Goal: Information Seeking & Learning: Stay updated

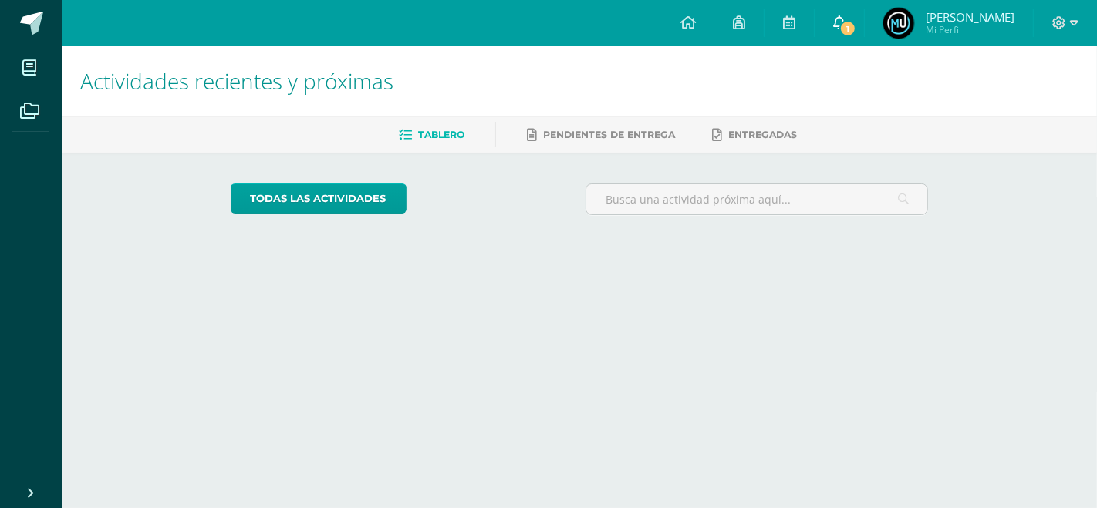
click at [840, 20] on link "1" at bounding box center [838, 23] width 49 height 46
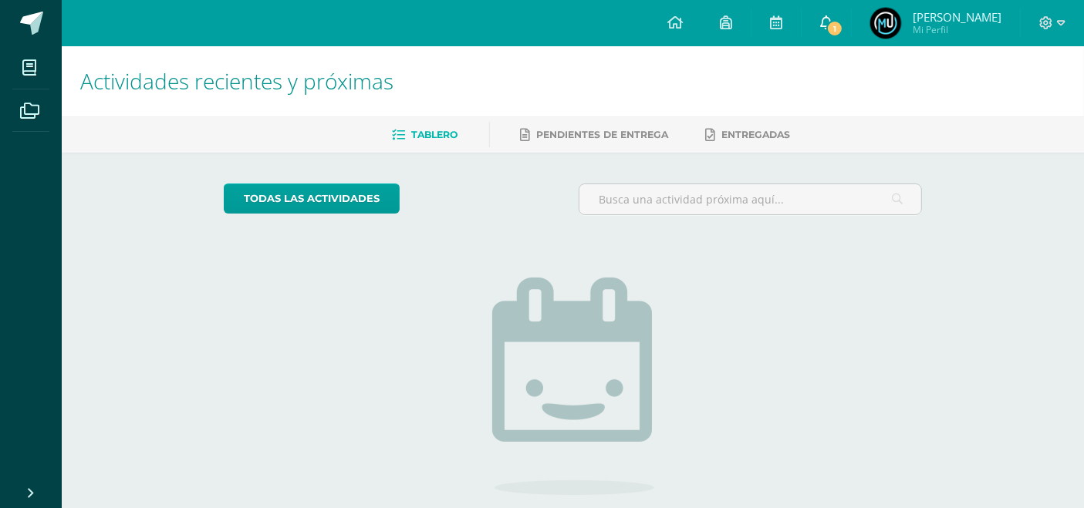
click at [851, 29] on link "1" at bounding box center [825, 23] width 49 height 46
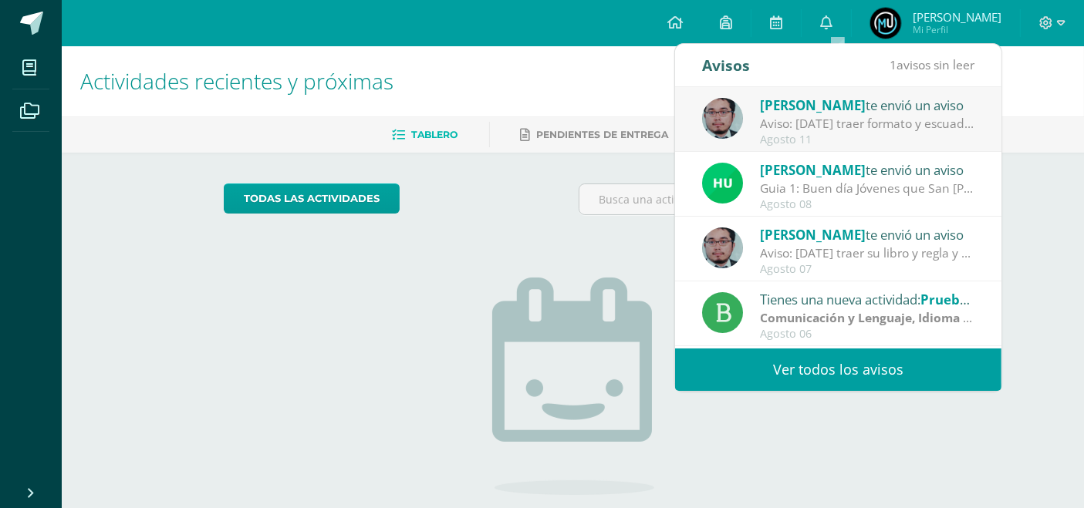
click at [811, 194] on div "Guia 1: Buen día Jóvenes que San [PERSON_NAME] Y [PERSON_NAME] les Bendigan. Po…" at bounding box center [867, 189] width 214 height 18
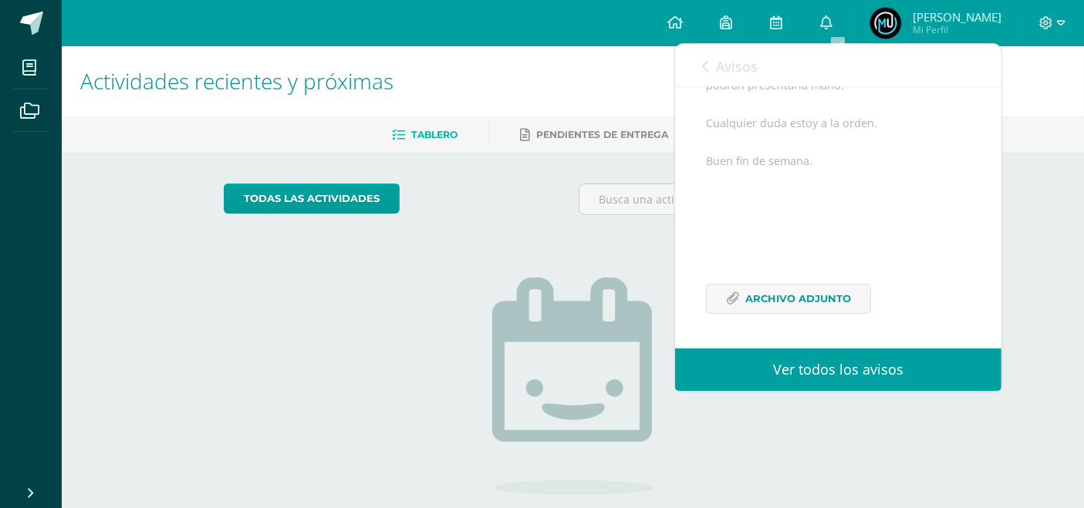
scroll to position [143, 0]
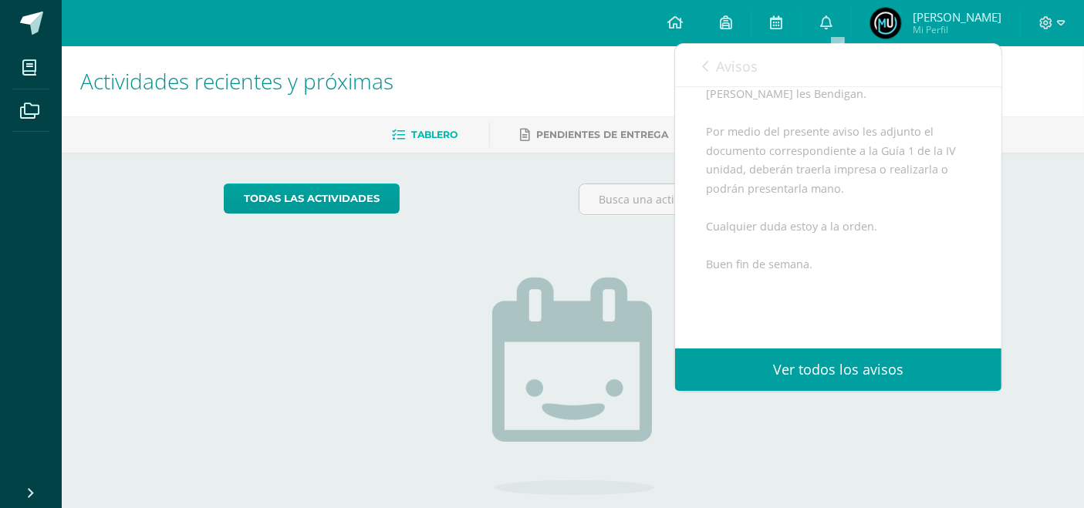
click at [719, 66] on span "Avisos" at bounding box center [737, 66] width 42 height 19
